Goal: Information Seeking & Learning: Learn about a topic

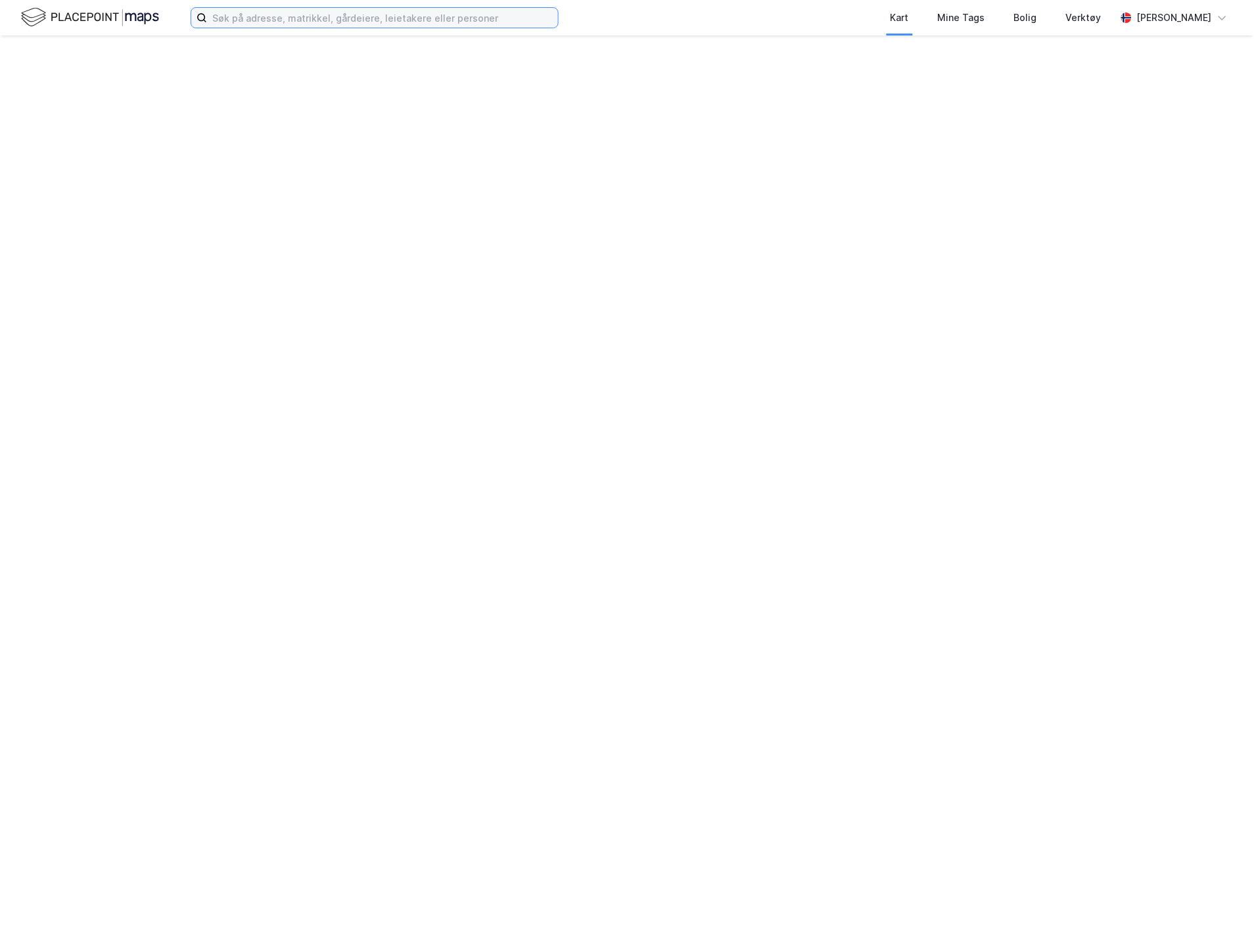
click at [229, 21] on input at bounding box center [382, 18] width 351 height 20
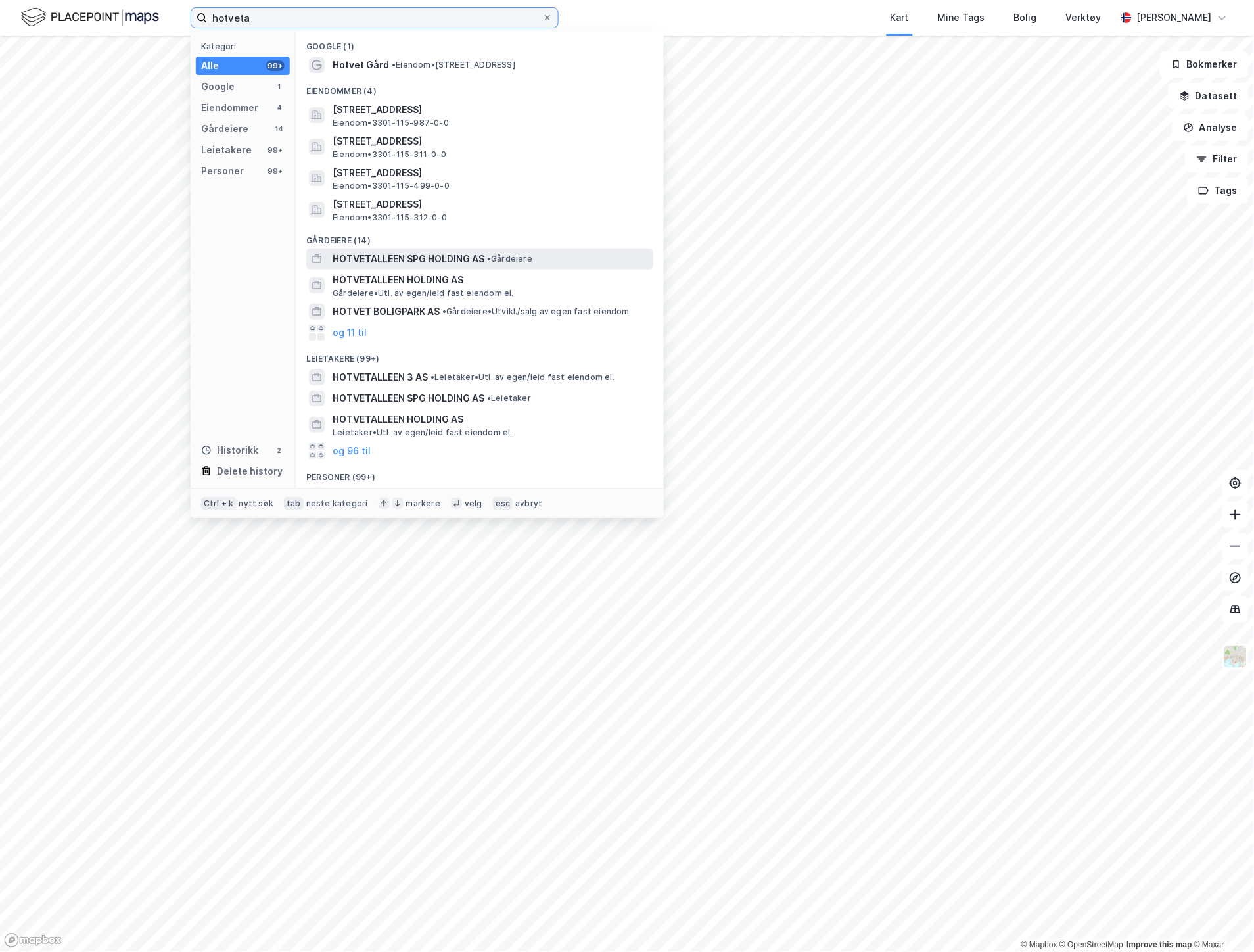
type input "hotveta"
click at [366, 250] on div "HOTVETALLEEN SPG HOLDING AS • Gårdeiere" at bounding box center [479, 259] width 347 height 21
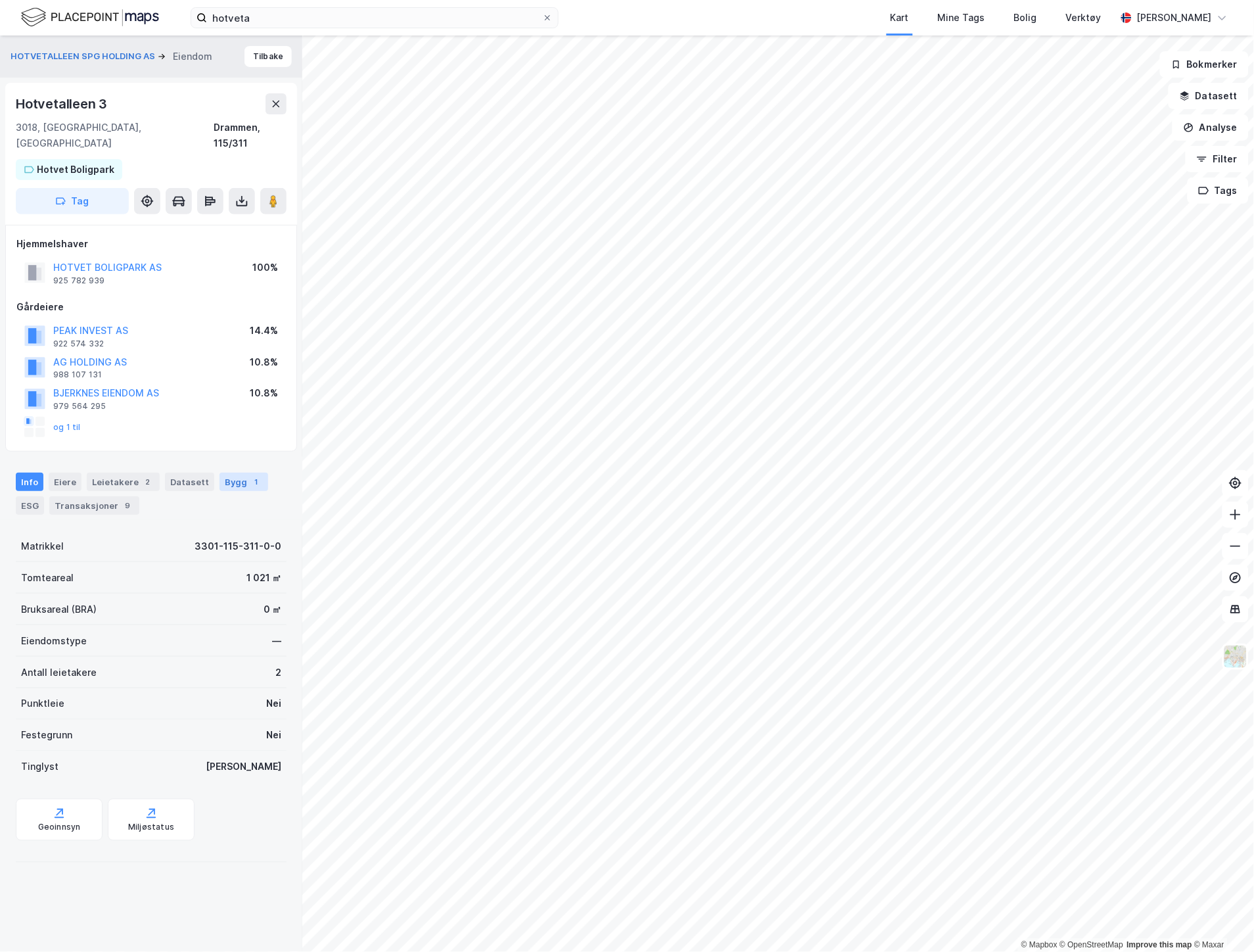
click at [219, 473] on div "Bygg 1" at bounding box center [243, 482] width 49 height 19
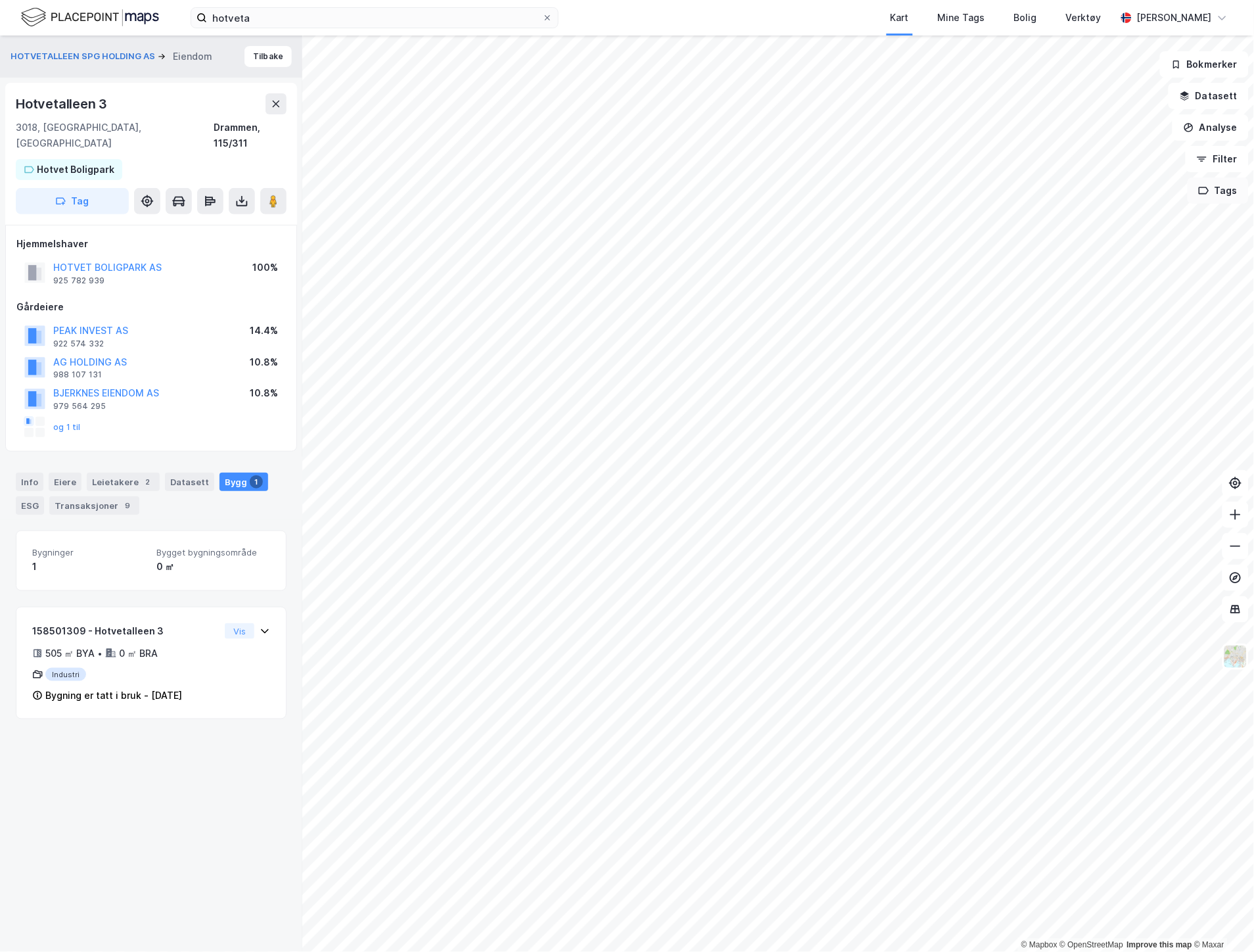
drag, startPoint x: 1229, startPoint y: 199, endPoint x: 1218, endPoint y: 198, distance: 11.0
click at [1218, 198] on button "Tags" at bounding box center [1218, 191] width 61 height 26
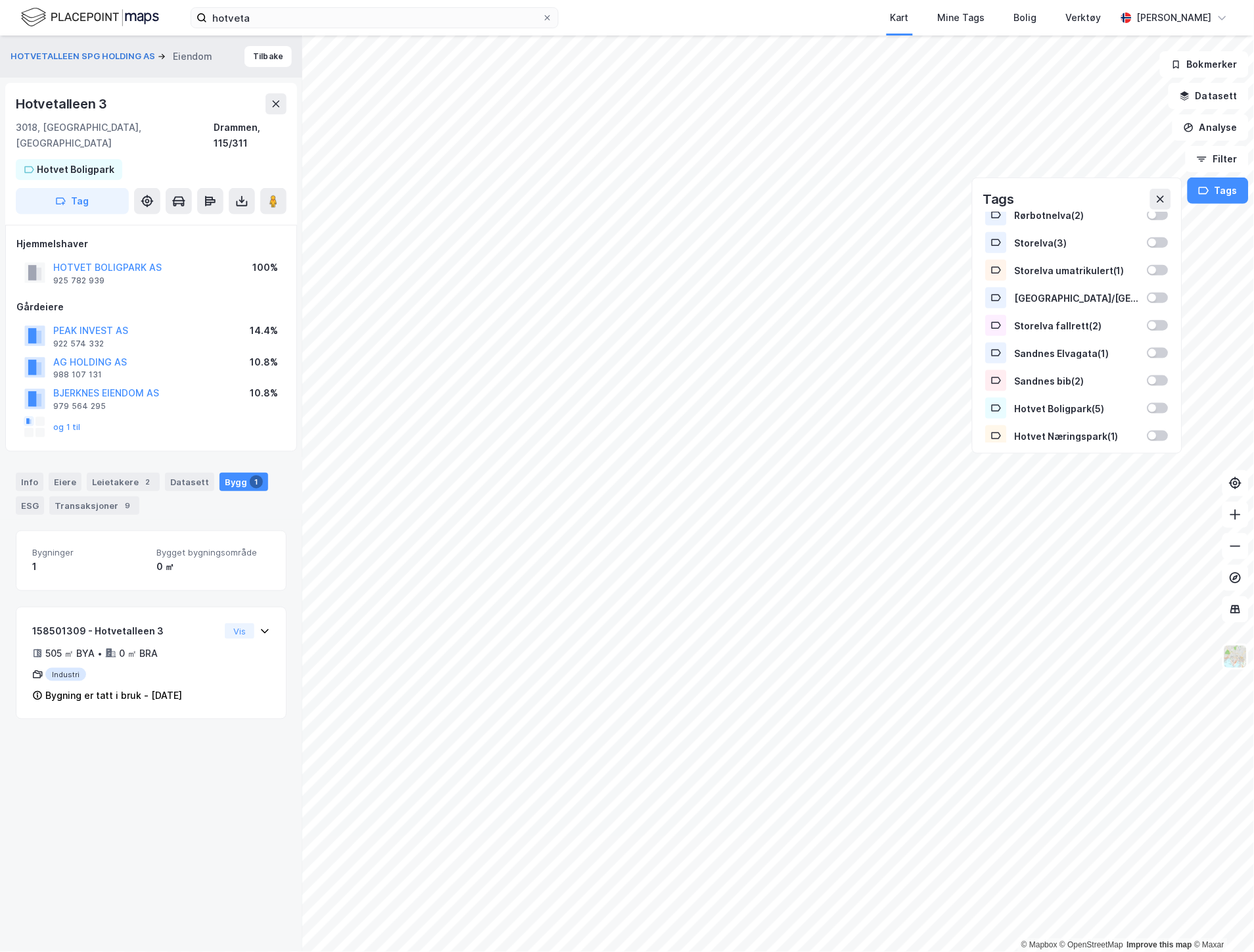
scroll to position [403, 0]
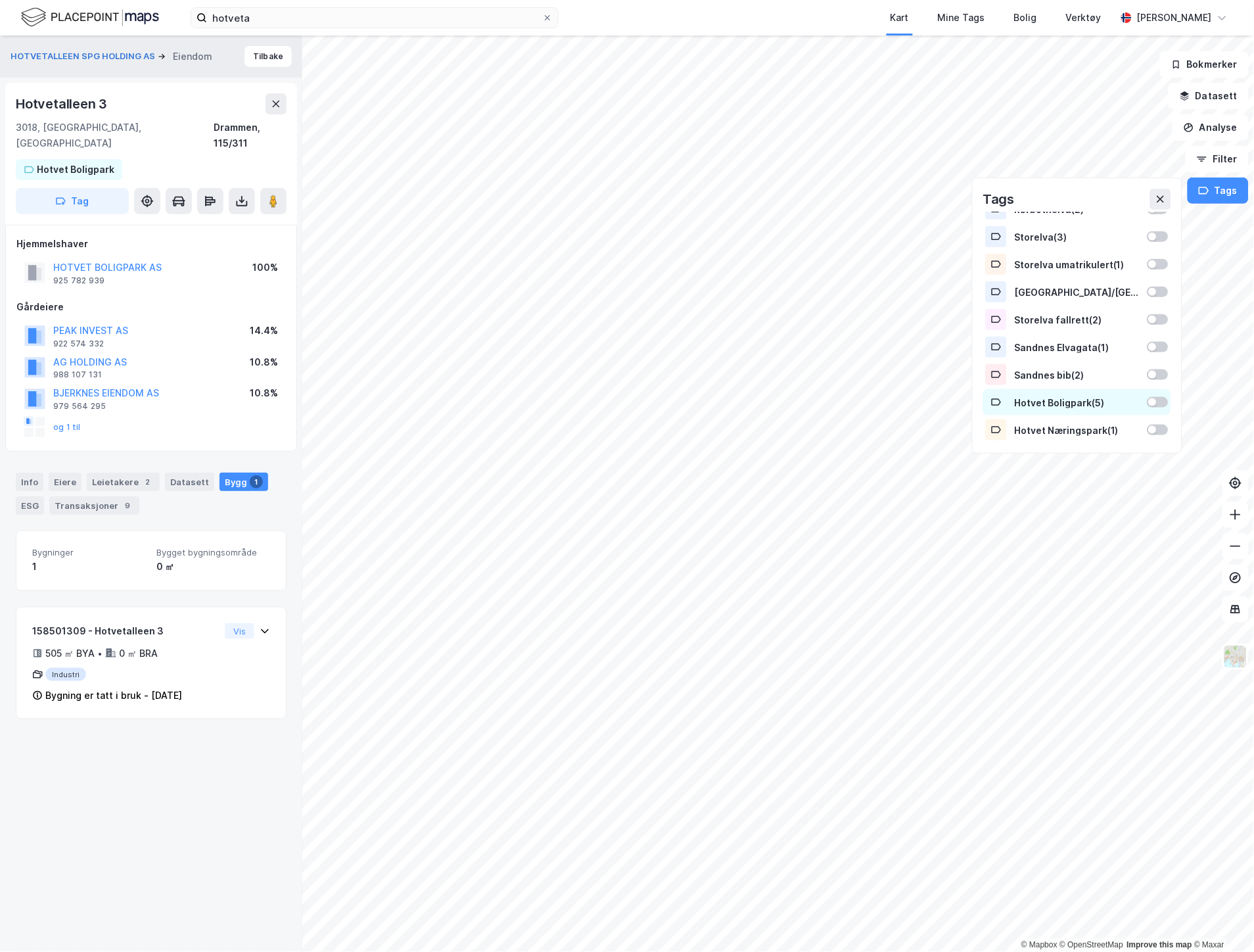
click at [1061, 404] on div "Hotvet Boligpark ( 5 )" at bounding box center [1077, 402] width 125 height 11
click at [1162, 197] on icon at bounding box center [1161, 199] width 11 height 11
